Goal: Ask a question: Seek information or help from site administrators or community

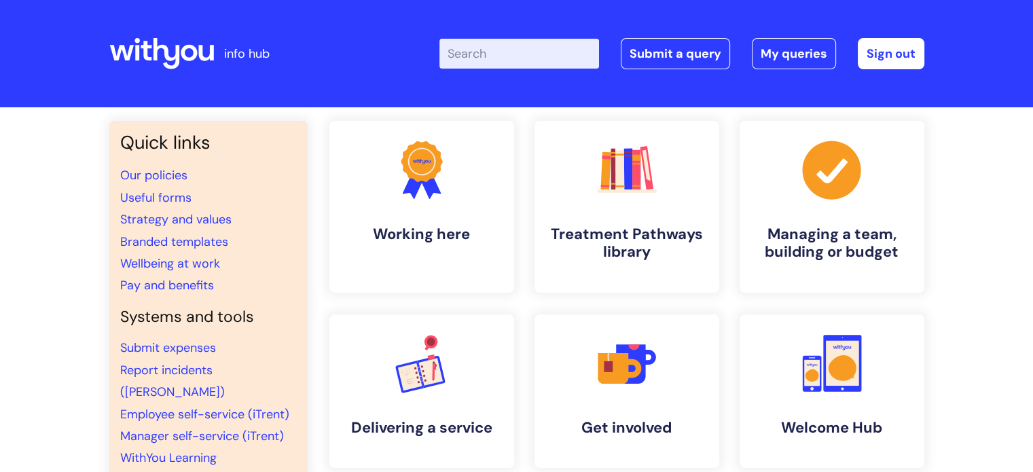
click at [525, 52] on input "Enter your search term here..." at bounding box center [520, 54] width 160 height 30
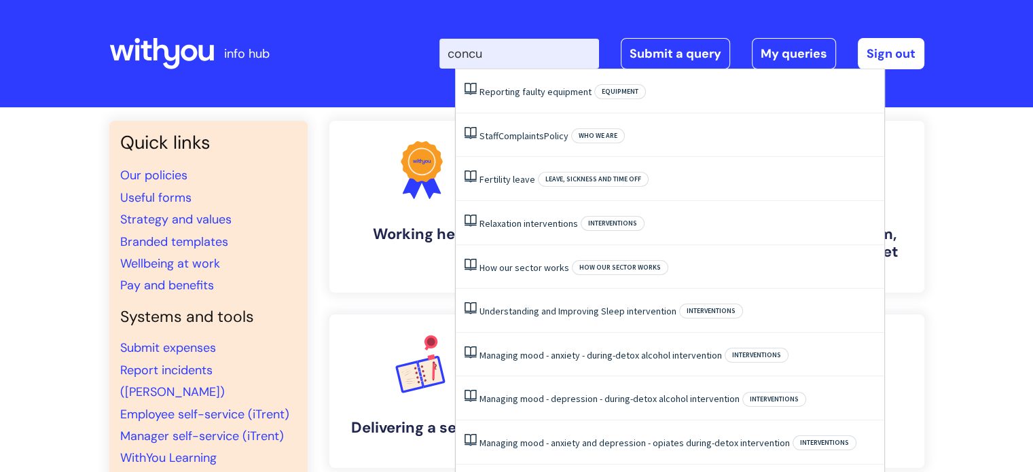
type input "concur"
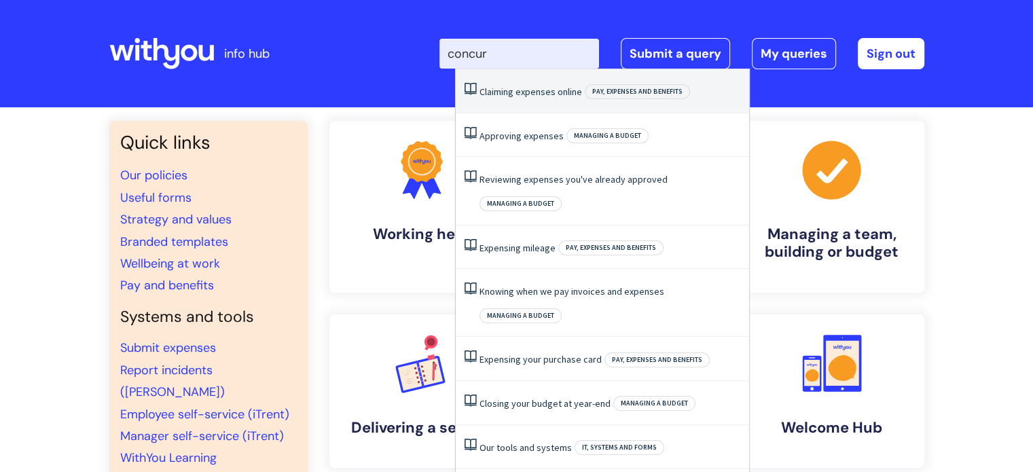
click at [571, 98] on li "Claiming expenses online Pay, expenses and benefits" at bounding box center [603, 91] width 294 height 44
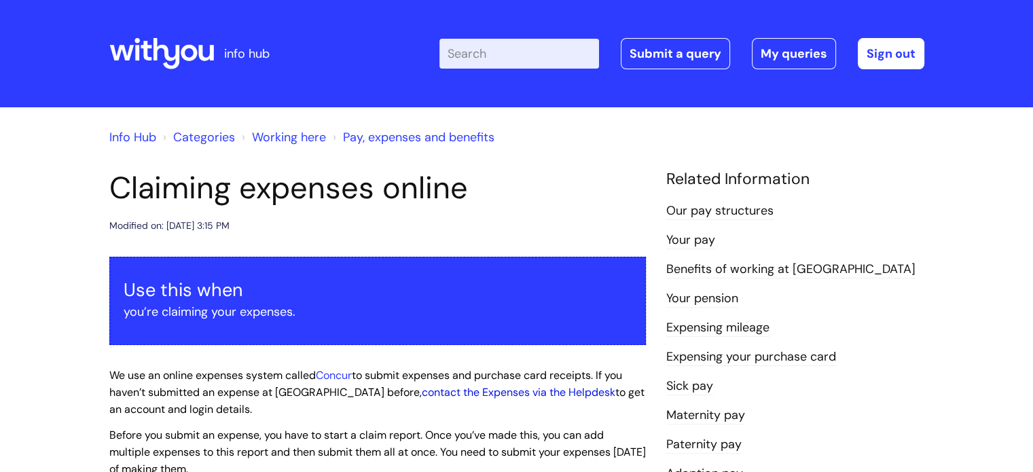
click at [447, 397] on link "contact the Expenses via the Helpdesk" at bounding box center [519, 392] width 194 height 14
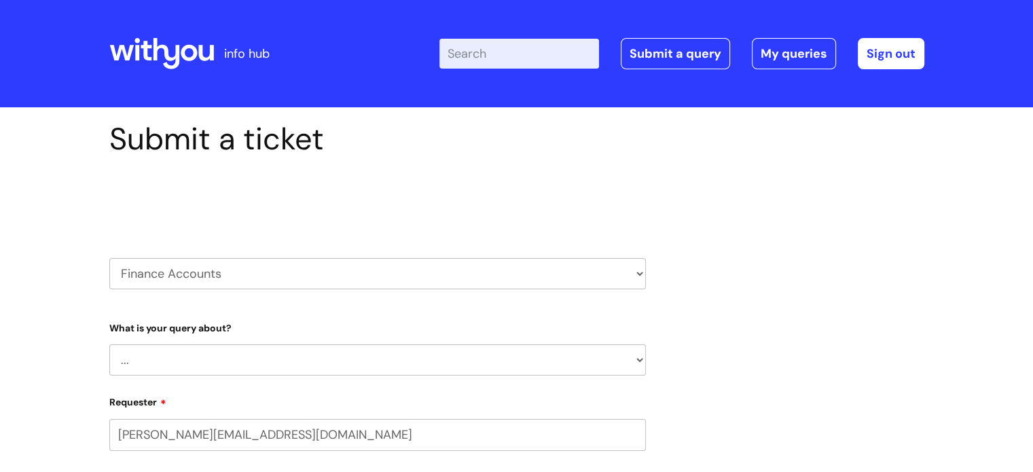
select select "80004286524"
click at [641, 274] on select "HR / People IT and Support Clinical Drug Alerts Finance Accounts Data Support T…" at bounding box center [377, 273] width 537 height 31
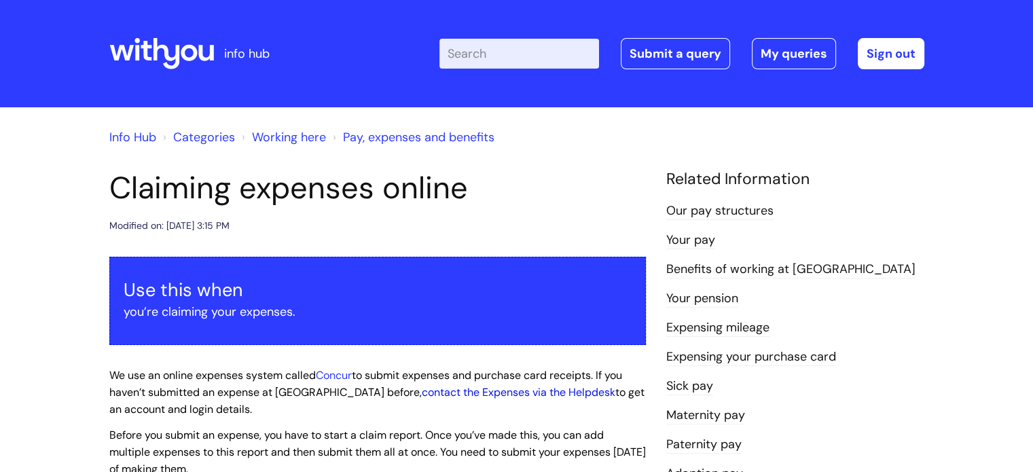
click at [465, 395] on link "contact the Expenses via the Helpdesk" at bounding box center [519, 392] width 194 height 14
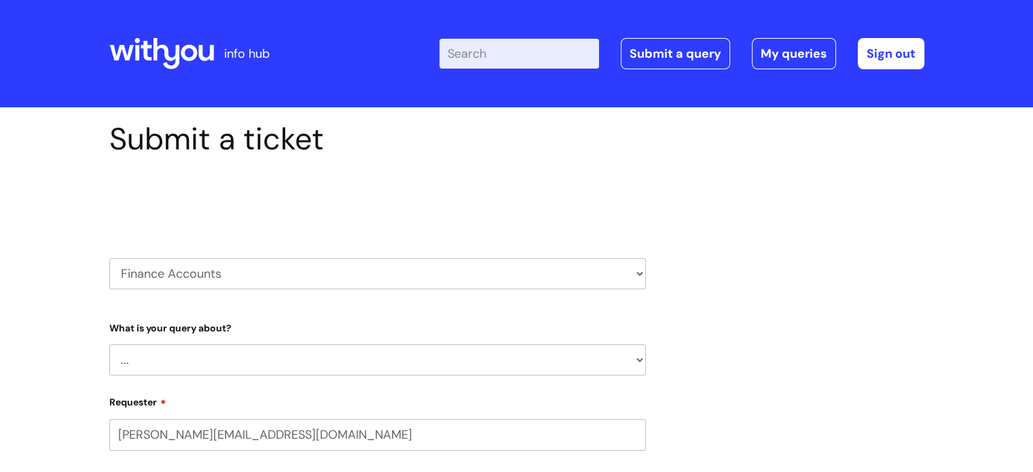
select select "80004286524"
click at [443, 374] on select "... Finance Systems Finance Requests (inc. Expenses) Invoices Research" at bounding box center [377, 359] width 537 height 31
click at [635, 274] on select "HR / People IT and Support Clinical Drug Alerts Finance Accounts Data Support T…" at bounding box center [377, 273] width 537 height 31
select select "it_and_support"
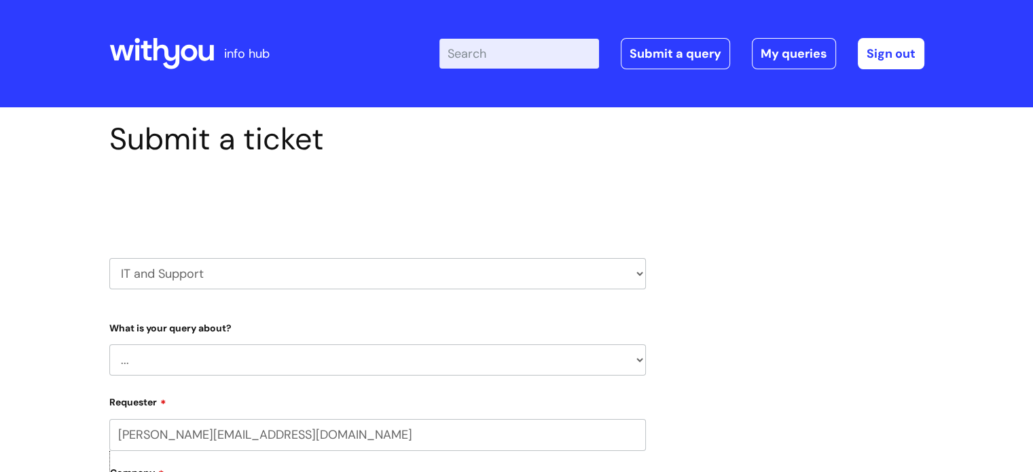
click at [109, 258] on select "HR / People IT and Support Clinical Drug Alerts Finance Accounts Data Support T…" at bounding box center [377, 273] width 537 height 31
select select "80004286524"
click at [283, 353] on select "... Mobile Phone Reset & MFA Accounts, Starters and Leavers IT Hardware issue I…" at bounding box center [377, 360] width 537 height 31
select select "Something Else"
click at [109, 345] on select "... Mobile Phone Reset & MFA Accounts, Starters and Leavers IT Hardware issue I…" at bounding box center [377, 360] width 537 height 31
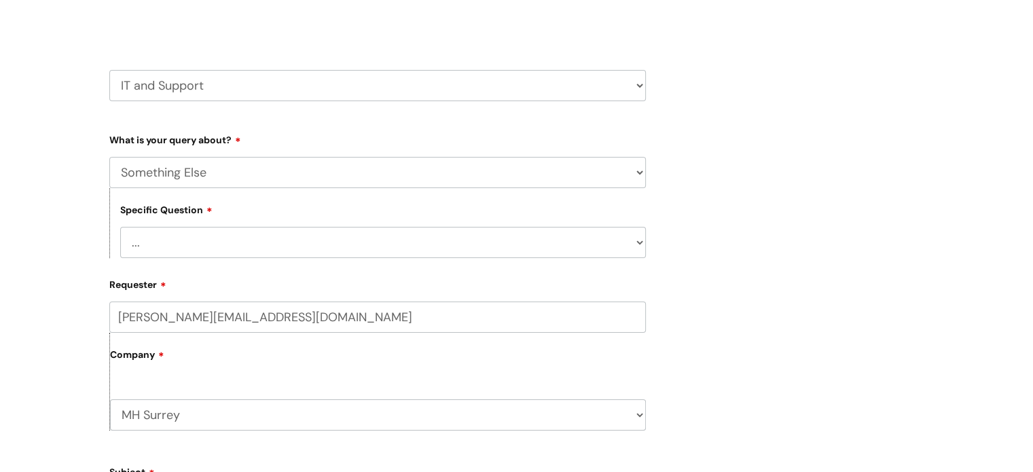
scroll to position [192, 0]
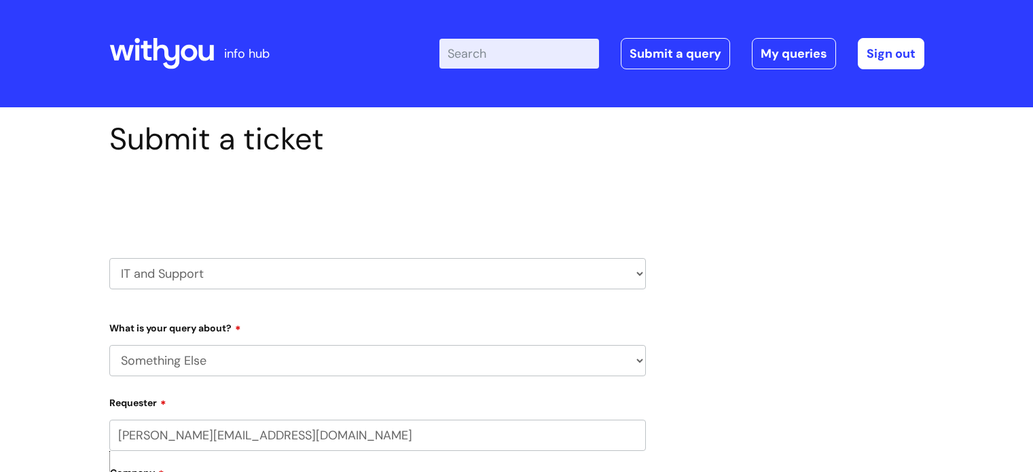
select select "Something Else"
click at [531, 442] on input "monika.kmieckowiak@wearewithyou.org.uk" at bounding box center [377, 435] width 537 height 31
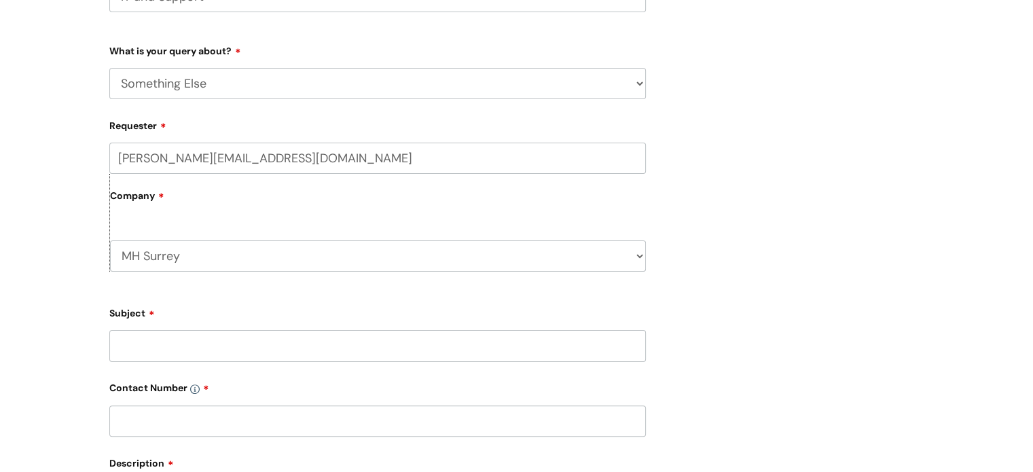
scroll to position [288, 0]
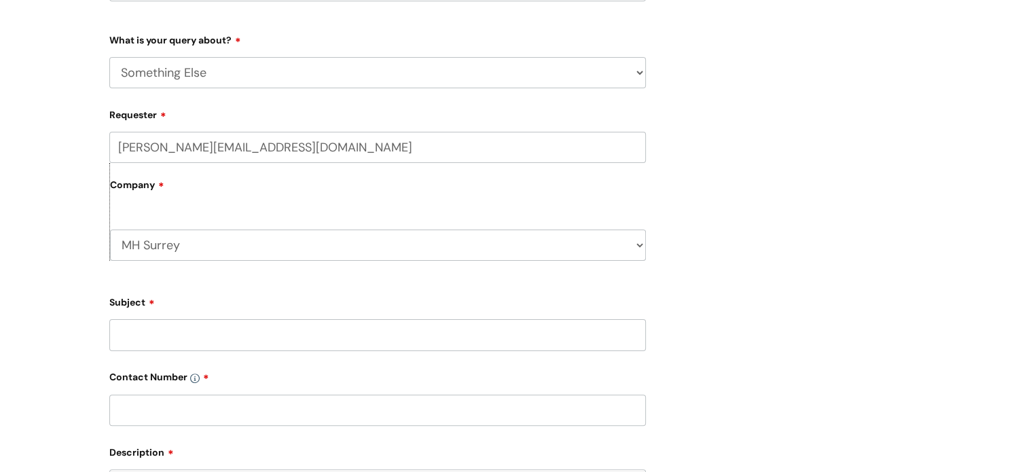
click at [253, 336] on input "Subject" at bounding box center [377, 334] width 537 height 31
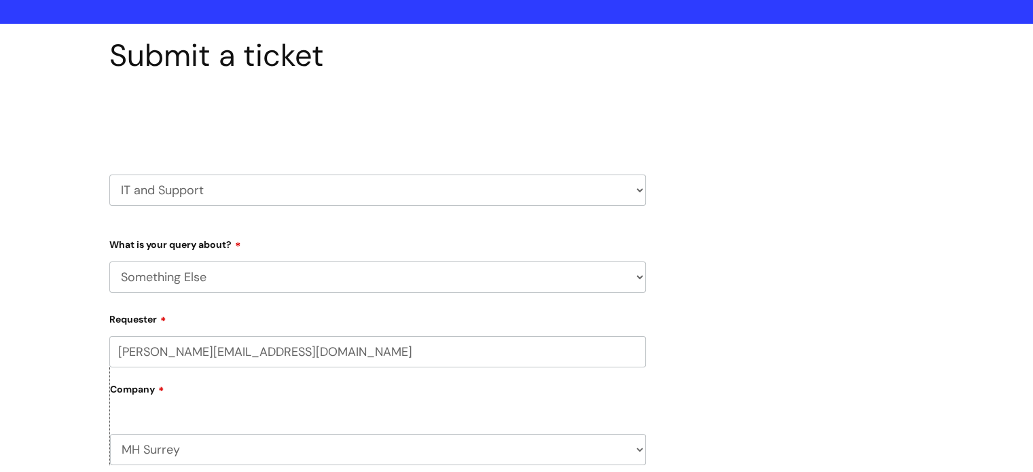
scroll to position [73, 0]
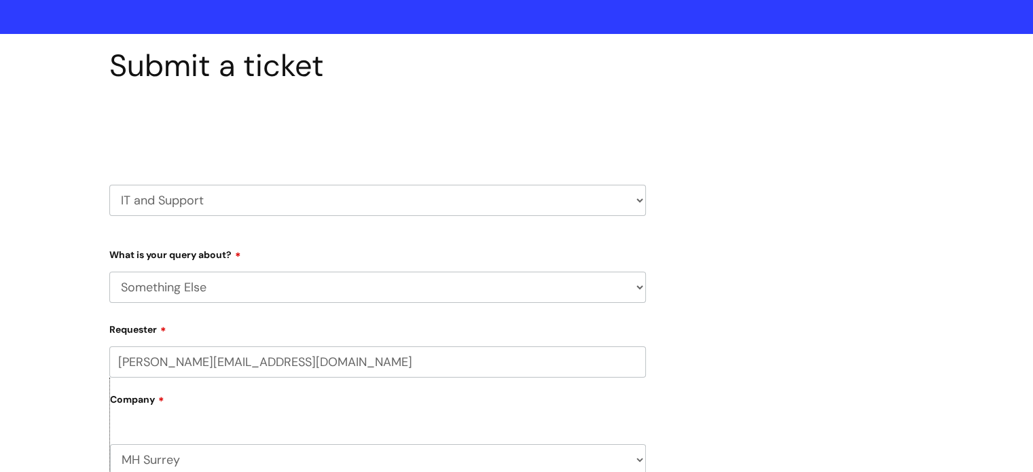
click at [633, 202] on select "HR / People IT and Support Clinical Drug Alerts Finance Accounts Data Support T…" at bounding box center [377, 200] width 537 height 31
click at [109, 185] on select "HR / People IT and Support Clinical Drug Alerts Finance Accounts Data Support T…" at bounding box center [377, 200] width 537 height 31
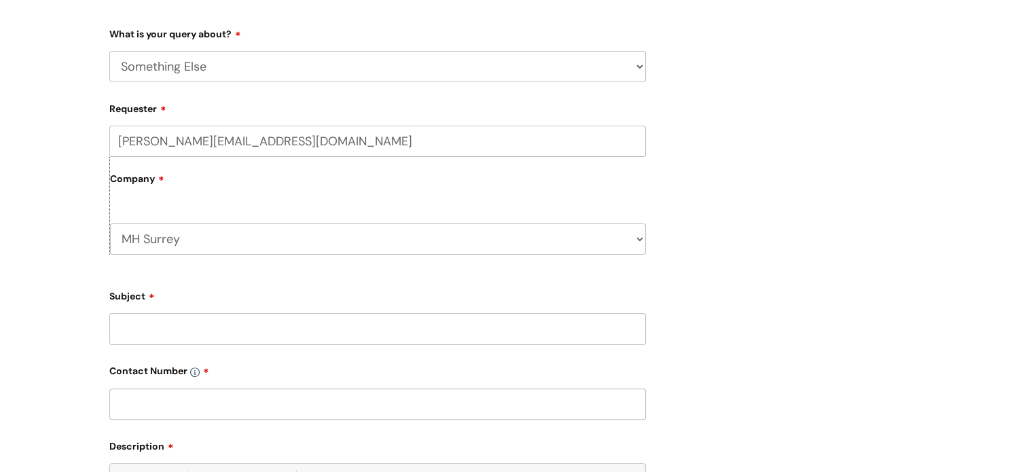
scroll to position [304, 0]
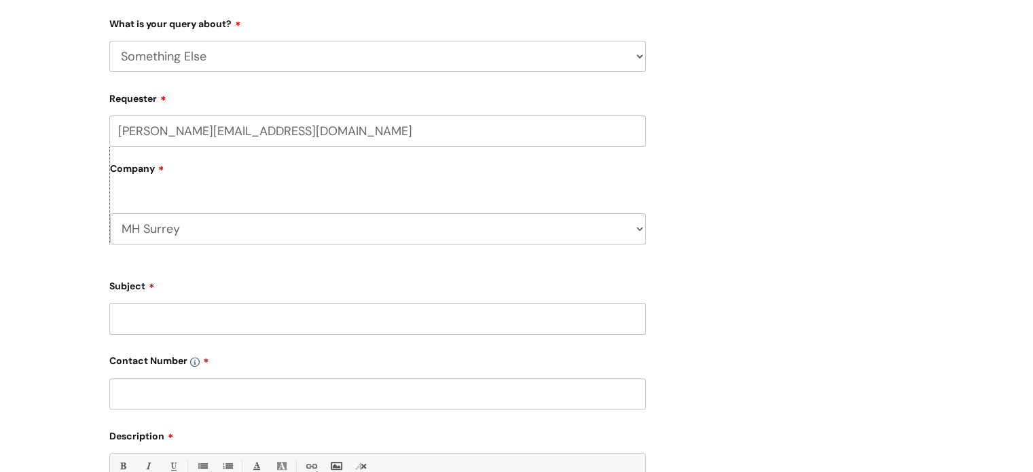
click at [213, 169] on label "Company" at bounding box center [378, 173] width 536 height 31
click at [200, 313] on input "Subject" at bounding box center [377, 318] width 537 height 31
type input "u"
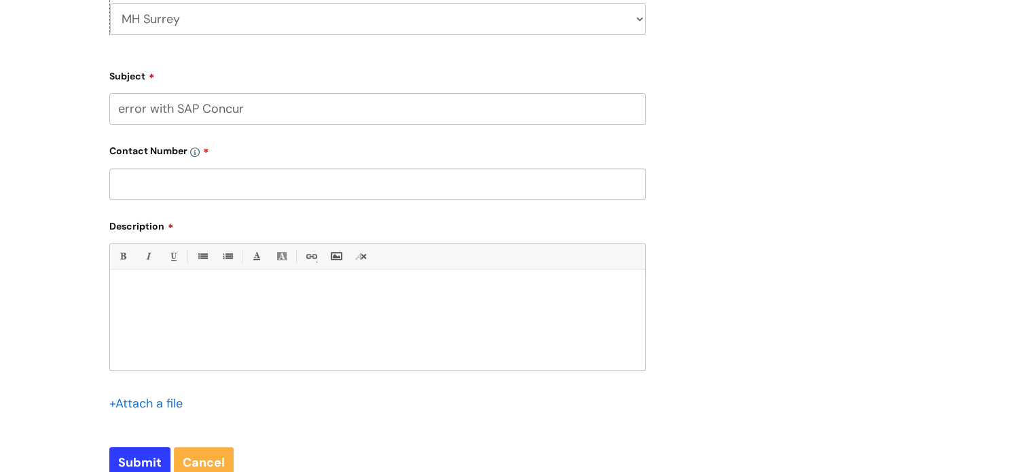
scroll to position [517, 0]
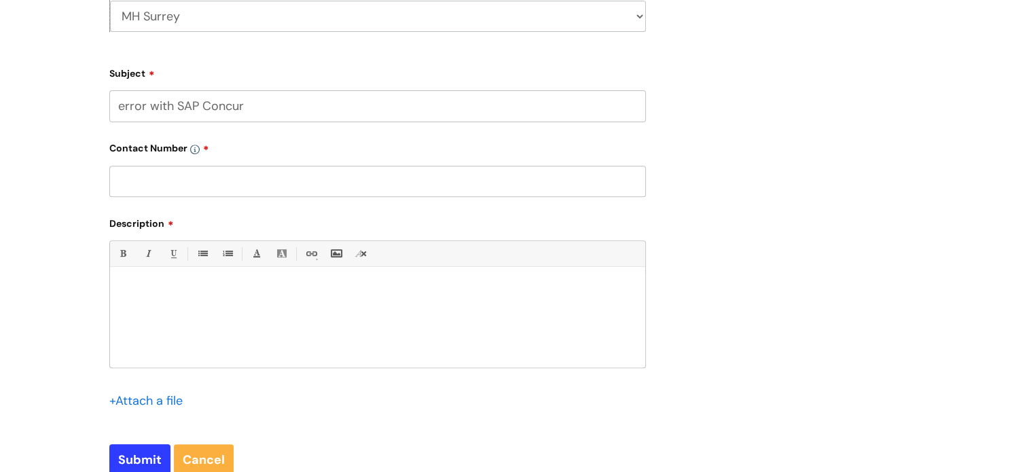
type input "error with SAP Concur"
click at [156, 302] on div at bounding box center [377, 321] width 535 height 94
click at [185, 182] on input "text" at bounding box center [377, 181] width 537 height 31
click at [150, 301] on div at bounding box center [377, 321] width 535 height 94
click at [172, 107] on input "error with SAP Concur" at bounding box center [377, 105] width 537 height 31
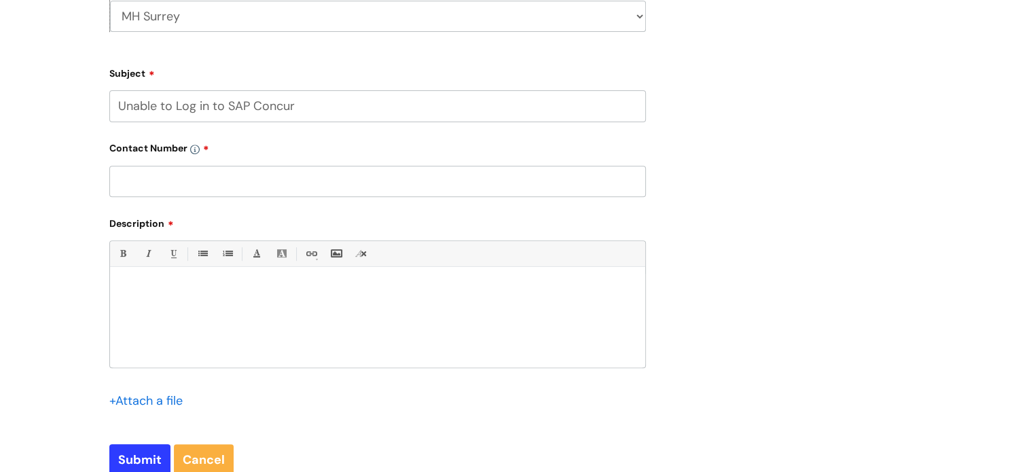
type input "Unable to Log in to SAP Concur"
click at [153, 283] on div at bounding box center [377, 321] width 535 height 94
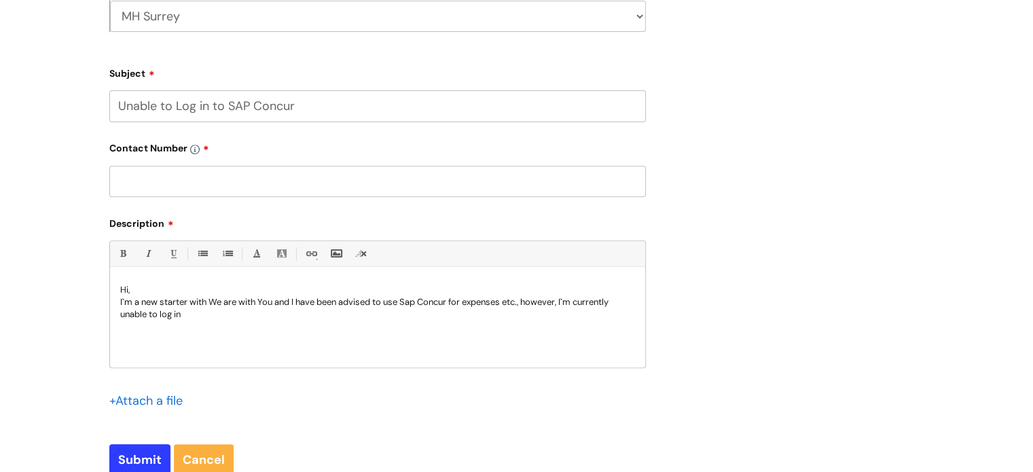
click at [128, 304] on p "I`m a new starter with We are with You and I have been advised to use Sap Concu…" at bounding box center [377, 308] width 515 height 24
click at [190, 316] on p "I am a new starter with We are with You and I have been advised to use Sap Conc…" at bounding box center [377, 308] width 515 height 24
click at [300, 308] on p "I am a new starter with We are with You and I have been advised to use Sap Conc…" at bounding box center [377, 308] width 515 height 25
click at [122, 329] on div "Hi, I am a new starter with We are with You and I have been advised to use Sap …" at bounding box center [377, 321] width 535 height 94
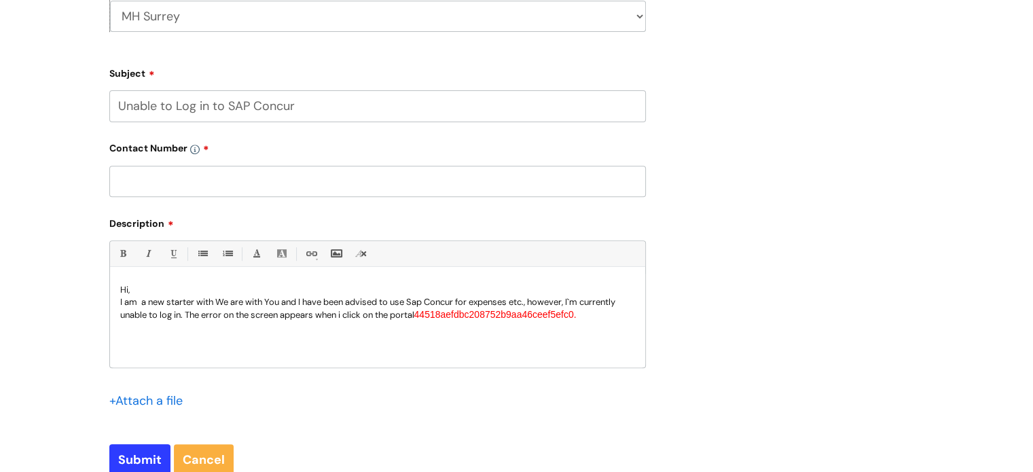
click at [605, 313] on p "I am a new starter with We are with You and I have been advised to use Sap Conc…" at bounding box center [377, 308] width 515 height 25
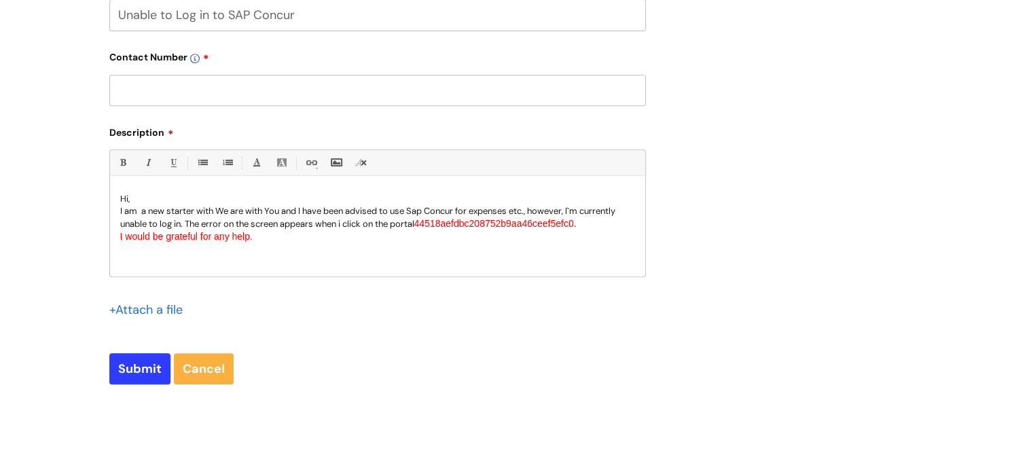
scroll to position [611, 0]
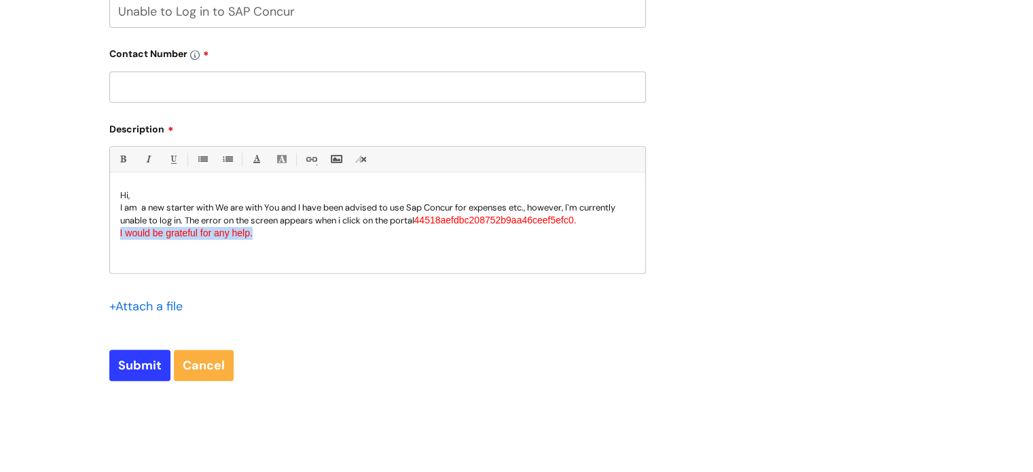
drag, startPoint x: 258, startPoint y: 236, endPoint x: 111, endPoint y: 234, distance: 146.1
click at [111, 234] on div "Hi, I am a new starter with We are with You and I have been advised to use Sap …" at bounding box center [377, 226] width 535 height 94
click at [255, 164] on link "Font Color" at bounding box center [256, 159] width 17 height 17
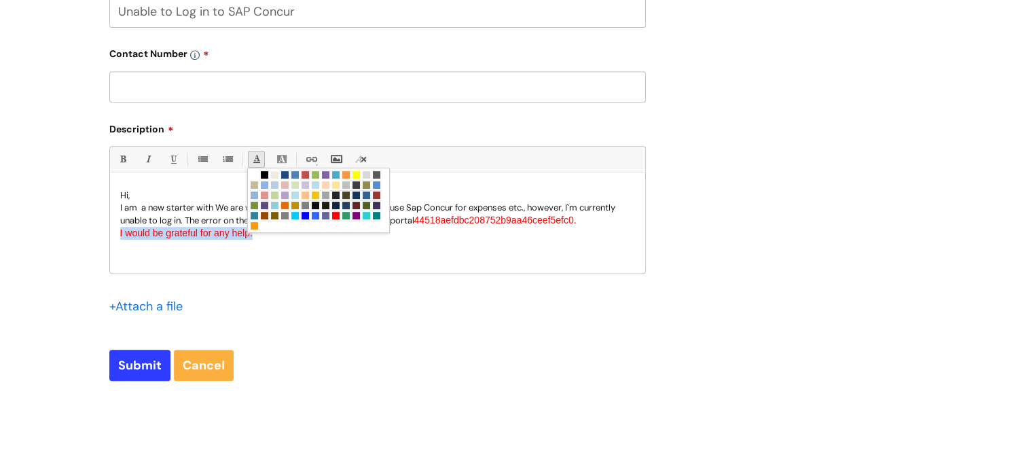
click at [263, 174] on link at bounding box center [265, 175] width 10 height 10
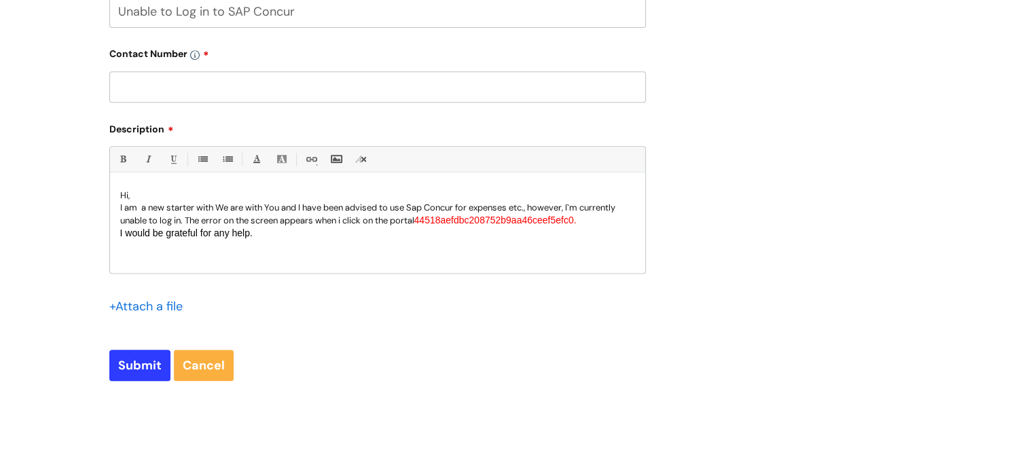
click at [274, 260] on div "Hi, I am a new starter with We are with You and I have been advised to use Sap …" at bounding box center [377, 226] width 535 height 94
click at [277, 92] on input "text" at bounding box center [377, 86] width 537 height 31
click at [171, 84] on input "0758108135" at bounding box center [377, 86] width 537 height 31
type input "07581081835"
click at [125, 370] on input "Submit" at bounding box center [139, 365] width 61 height 31
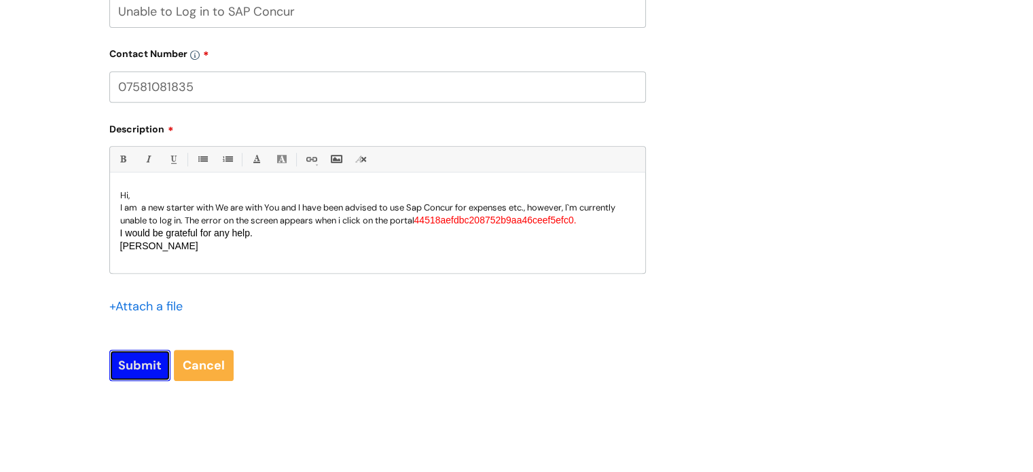
type input "Please Wait..."
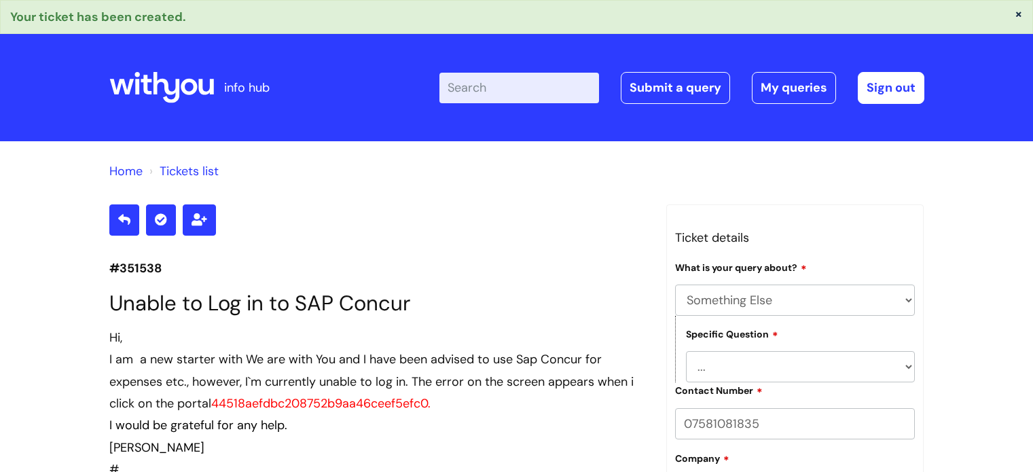
select select "Something Else"
